Goal: Task Accomplishment & Management: Manage account settings

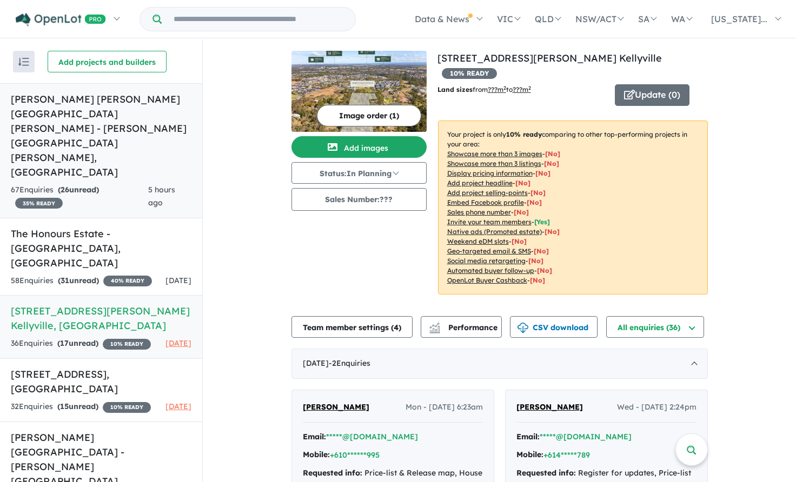
click at [152, 92] on h5 "Landen's Rouse Hill Estate - Rouse Hill , NSW" at bounding box center [101, 136] width 181 height 88
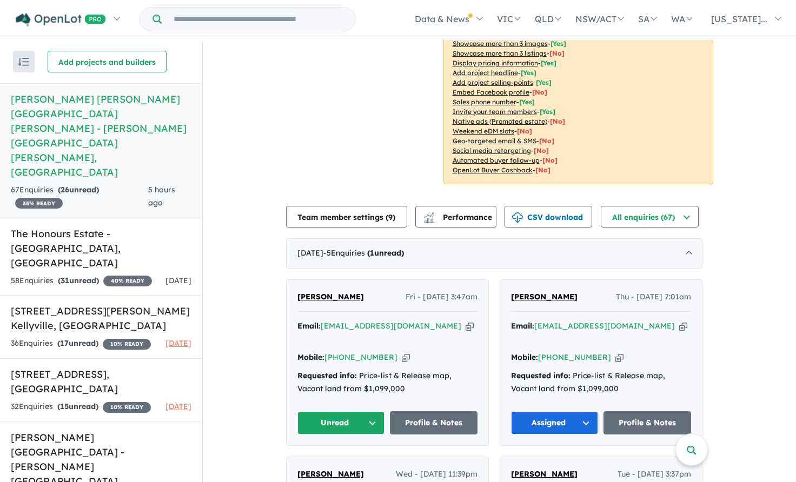
scroll to position [254, 0]
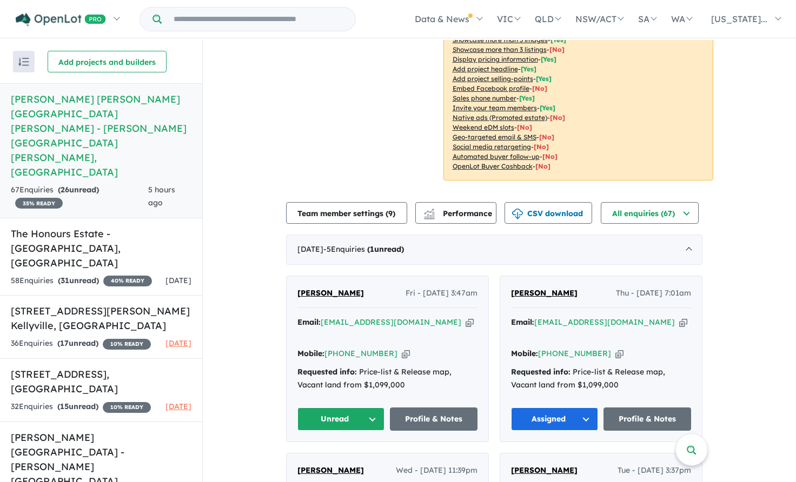
click at [340, 288] on span "[PERSON_NAME]" at bounding box center [330, 293] width 66 height 10
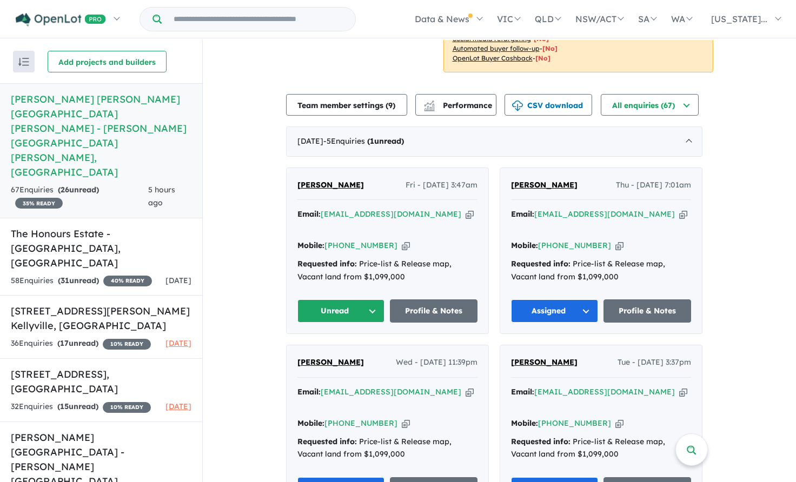
scroll to position [308, 0]
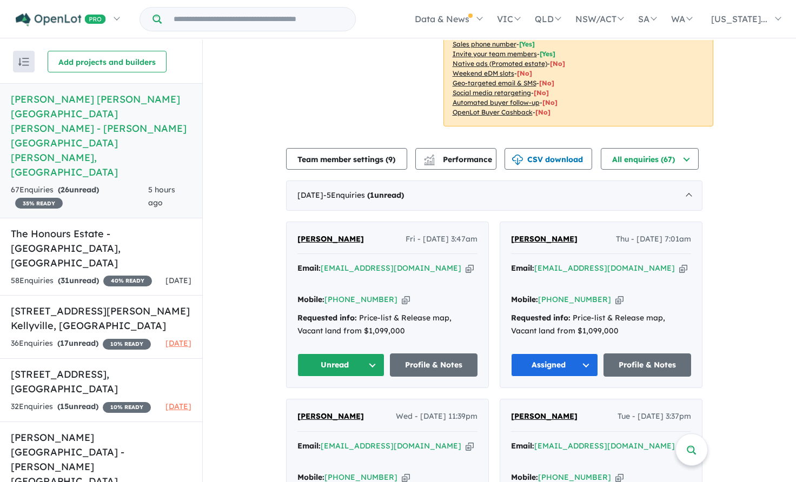
click at [346, 353] on button "Unread" at bounding box center [341, 364] width 88 height 23
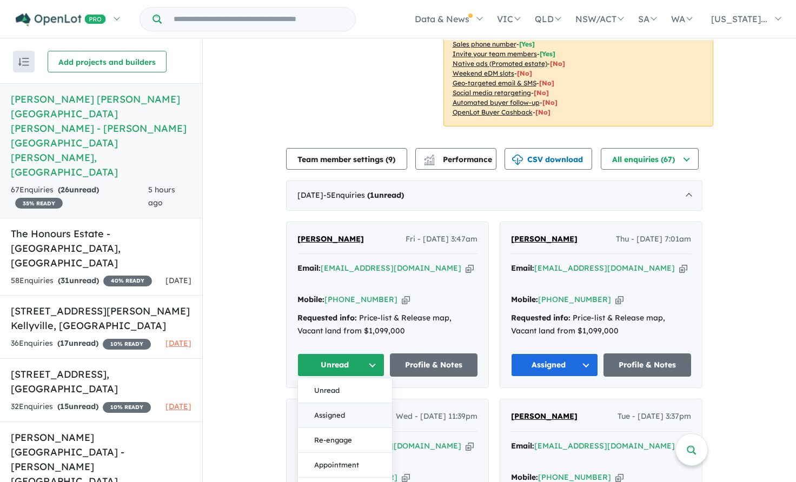
click at [340, 403] on button "Assigned" at bounding box center [345, 415] width 94 height 25
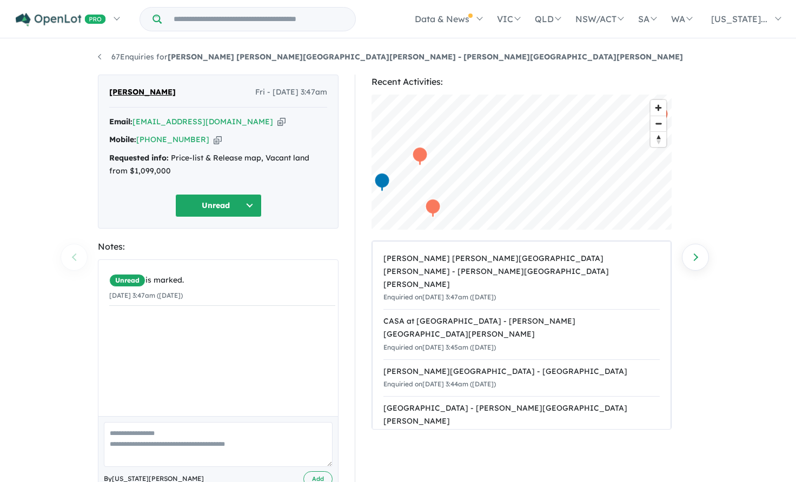
click at [725, 180] on div "67 Enquiries for [PERSON_NAME] [PERSON_NAME][GEOGRAPHIC_DATA][PERSON_NAME] - [P…" at bounding box center [398, 262] width 796 height 444
